Goal: Check status

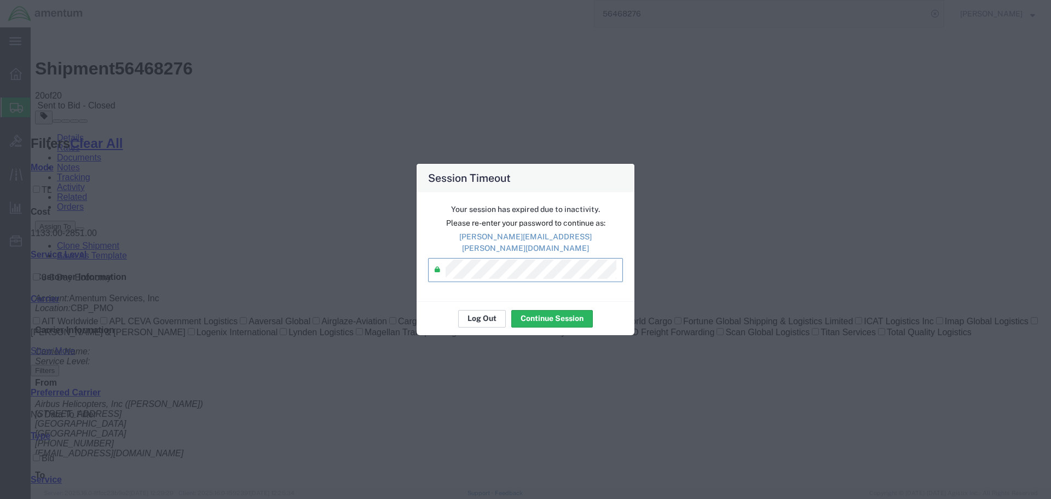
click at [465, 310] on button "Log Out" at bounding box center [482, 319] width 48 height 18
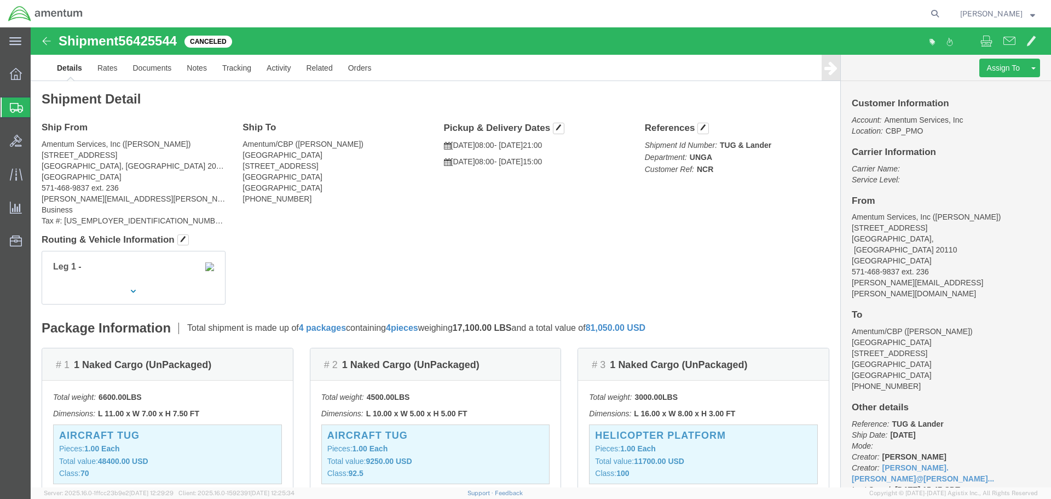
click at [942, 10] on icon at bounding box center [934, 13] width 15 height 15
paste input "56468276"
click at [730, 14] on input "56468276" at bounding box center [760, 14] width 333 height 26
type input "56468276"
click at [942, 9] on icon at bounding box center [934, 13] width 15 height 15
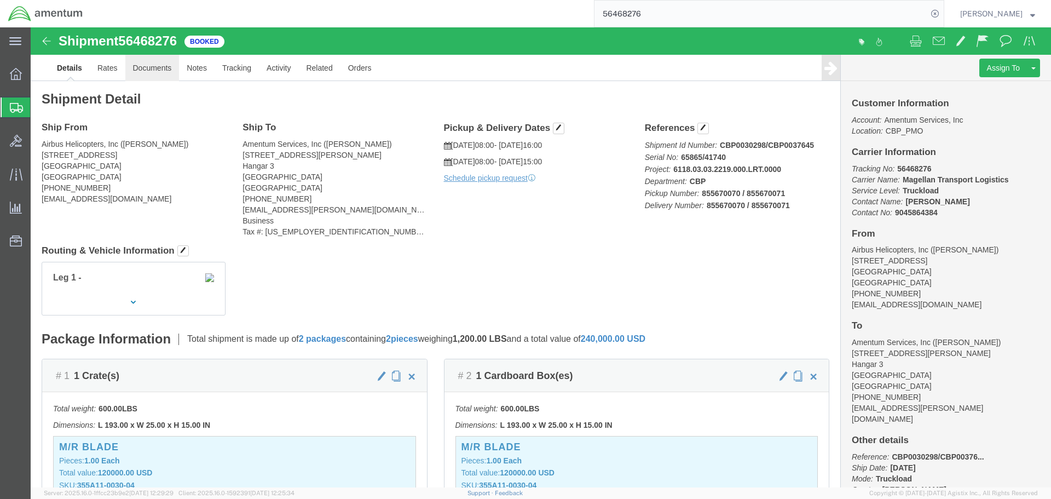
click link "Documents"
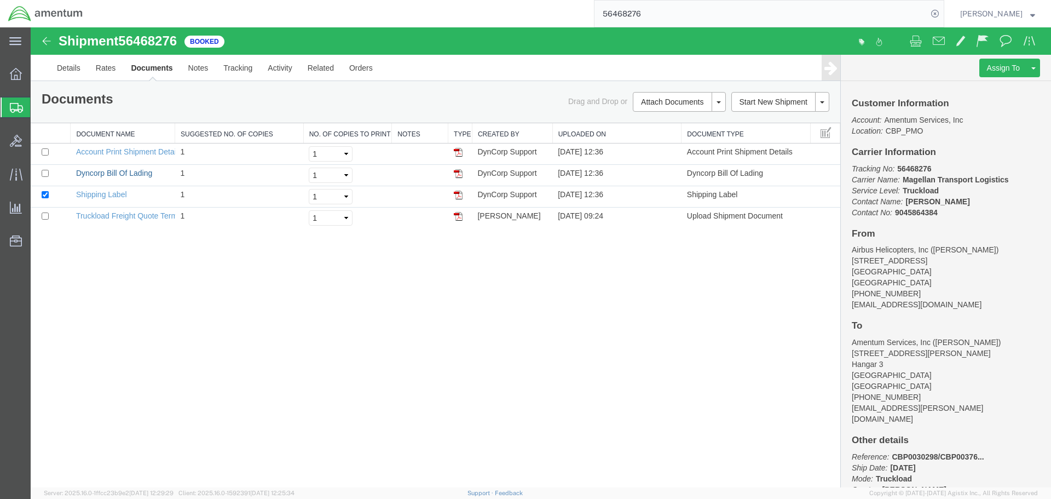
click at [96, 175] on link "Dyncorp Bill Of Lading" at bounding box center [114, 173] width 76 height 9
click at [688, 260] on div "Shipment 56468276 4 of 4 Booked Details Rates Documents Notes Tracking Activity…" at bounding box center [541, 257] width 1020 height 460
click at [283, 248] on div "Shipment 56468276 4 of 4 Booked Details Rates Documents Notes Tracking Activity…" at bounding box center [541, 257] width 1020 height 460
